Goal: Information Seeking & Learning: Learn about a topic

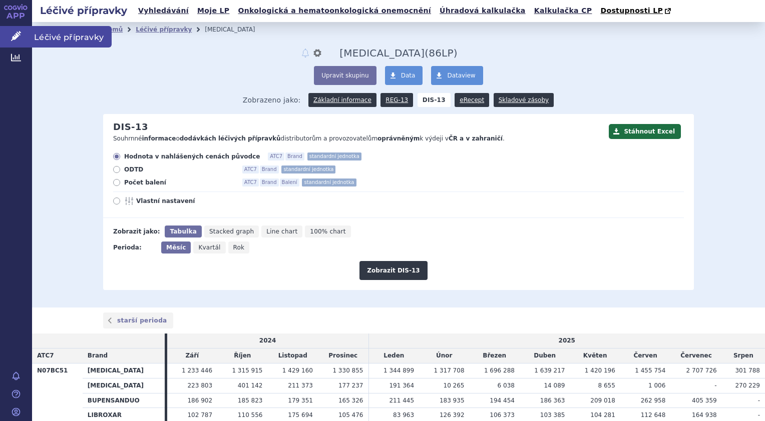
click at [58, 38] on span "Léčivé přípravky" at bounding box center [72, 36] width 80 height 21
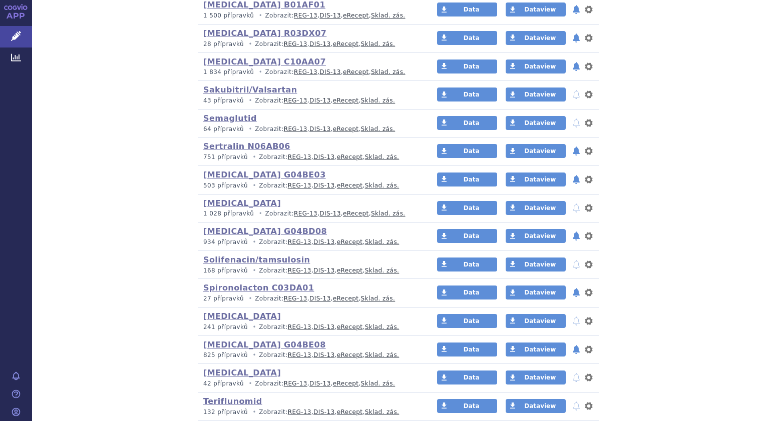
scroll to position [2202, 0]
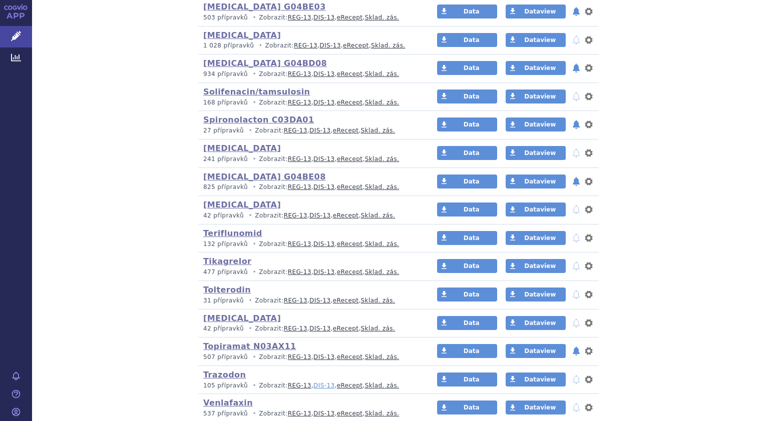
click at [313, 382] on link "DIS-13" at bounding box center [323, 385] width 21 height 7
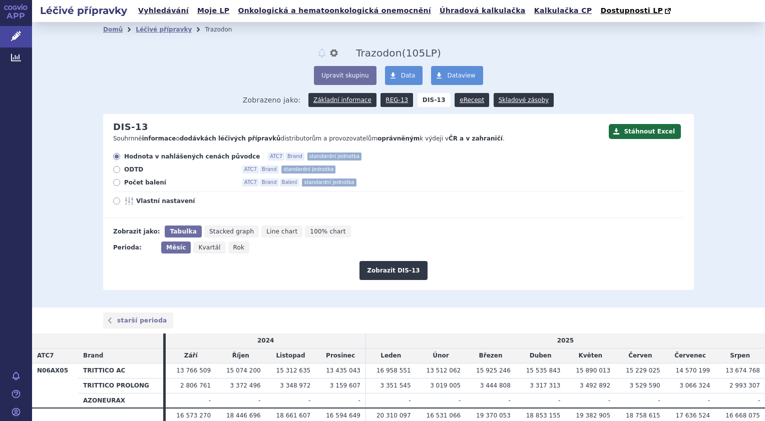
click at [117, 183] on label "Počet balení ATC7 Brand Balení standardní jednotka" at bounding box center [398, 183] width 570 height 8
click at [117, 183] on input "Počet balení ATC7 Brand Balení standardní jednotka" at bounding box center [117, 184] width 7 height 7
radio input "true"
click at [233, 249] on span "Rok" at bounding box center [239, 247] width 12 height 7
click at [233, 248] on span "Rok" at bounding box center [239, 247] width 12 height 7
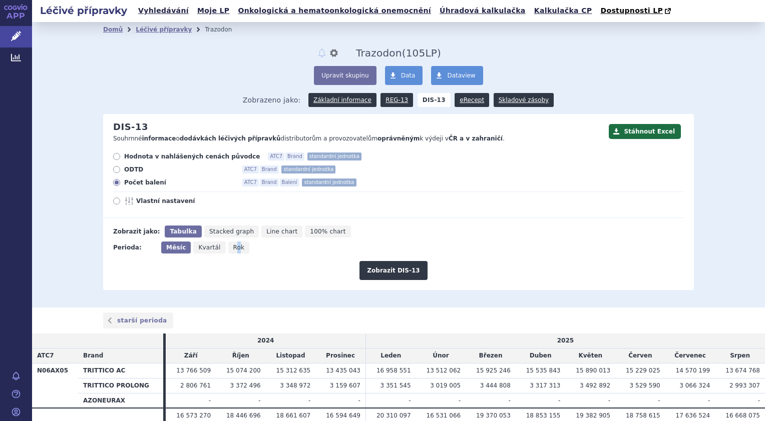
click at [228, 248] on input "Rok" at bounding box center [231, 245] width 7 height 7
radio input "true"
click at [383, 272] on button "Zobrazit DIS-13" at bounding box center [393, 270] width 68 height 19
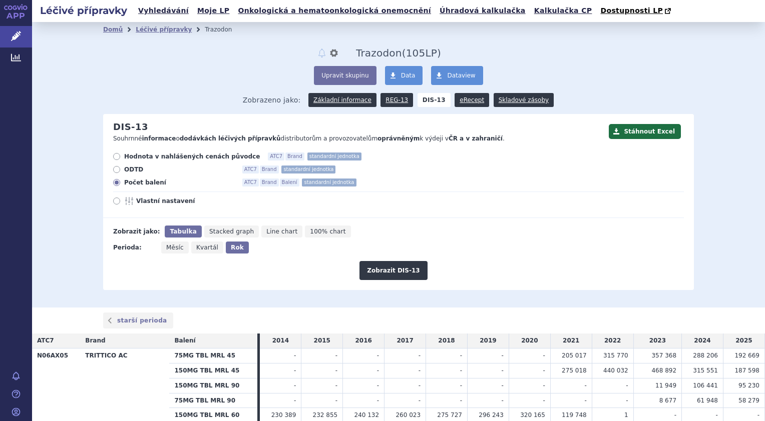
scroll to position [100, 0]
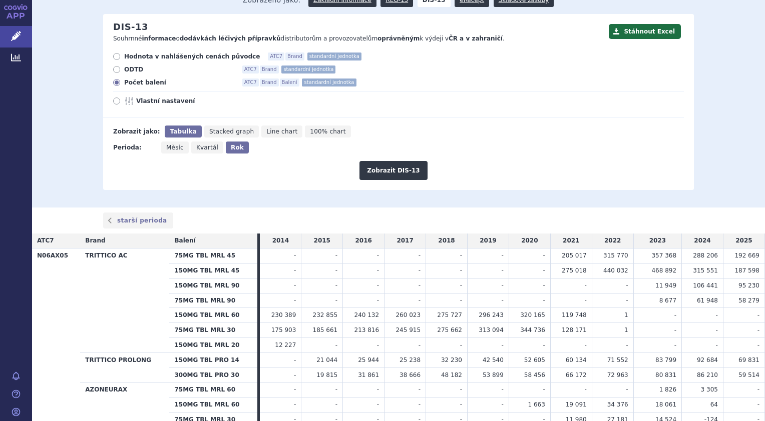
click at [76, 299] on th "N06AX05" at bounding box center [56, 346] width 48 height 194
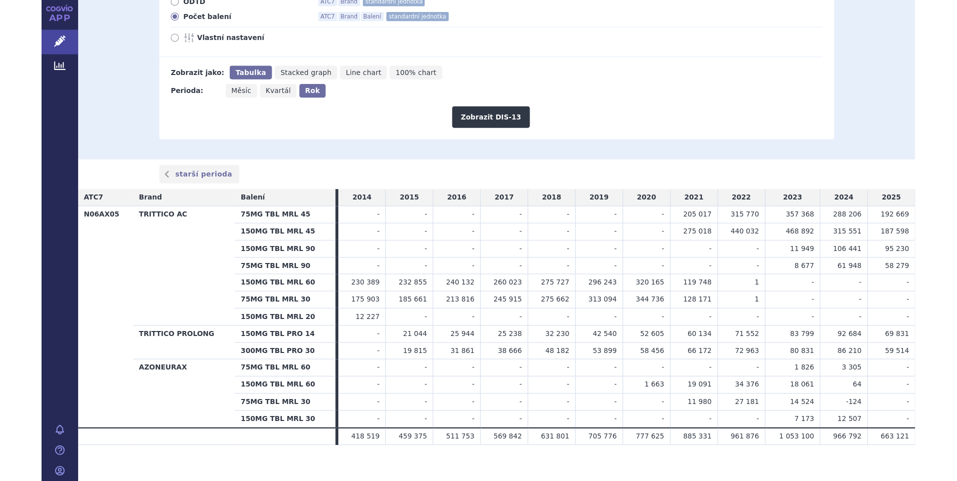
scroll to position [176, 0]
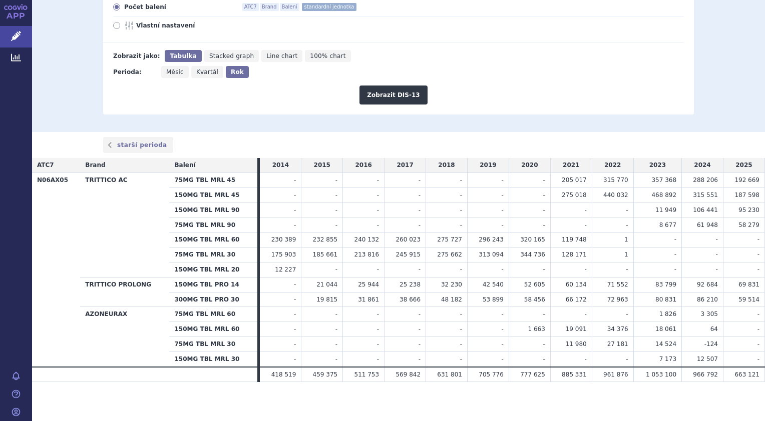
drag, startPoint x: 172, startPoint y: 181, endPoint x: 232, endPoint y: 186, distance: 60.3
click at [232, 186] on th "75MG TBL MRL 45" at bounding box center [213, 180] width 88 height 15
drag, startPoint x: 232, startPoint y: 186, endPoint x: 234, endPoint y: 199, distance: 12.7
click at [234, 199] on th "150MG TBL MRL 45" at bounding box center [213, 195] width 88 height 15
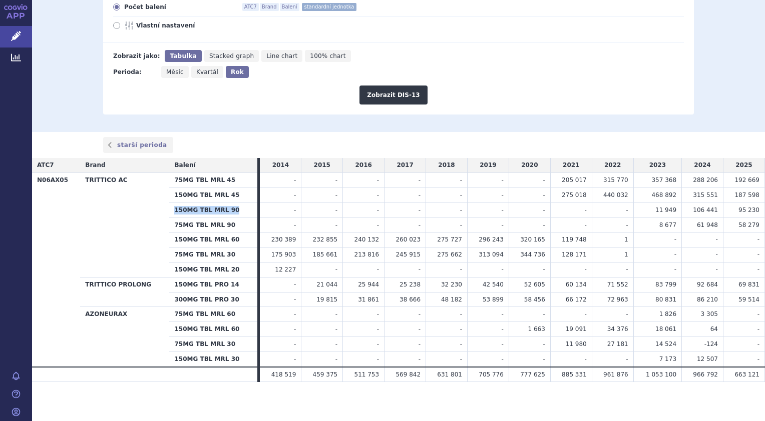
drag, startPoint x: 234, startPoint y: 199, endPoint x: 240, endPoint y: 213, distance: 15.7
click at [240, 213] on th "150MG TBL MRL 90" at bounding box center [213, 210] width 88 height 15
drag, startPoint x: 240, startPoint y: 213, endPoint x: 227, endPoint y: 226, distance: 18.4
click at [227, 226] on th "75MG TBL MRL 90" at bounding box center [213, 225] width 88 height 15
click at [146, 203] on th "TRITTICO AC" at bounding box center [124, 225] width 89 height 105
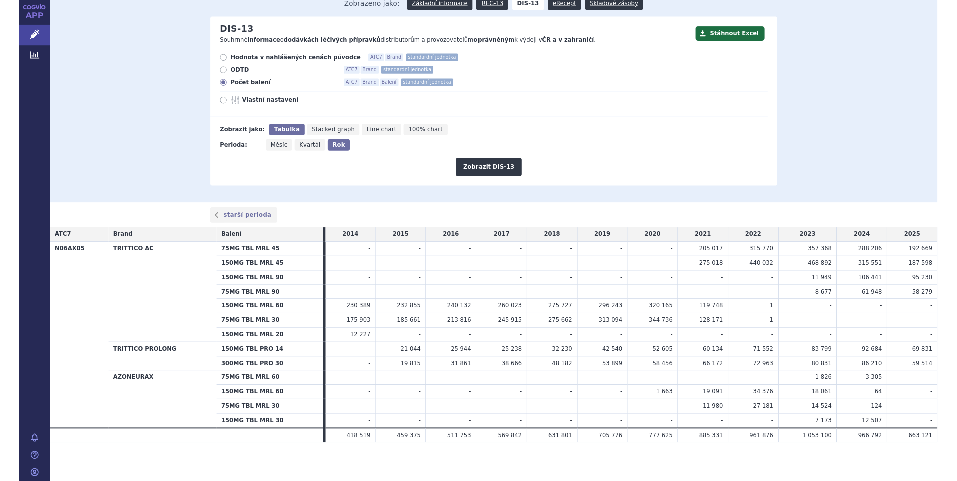
scroll to position [98, 0]
